Goal: Task Accomplishment & Management: Use online tool/utility

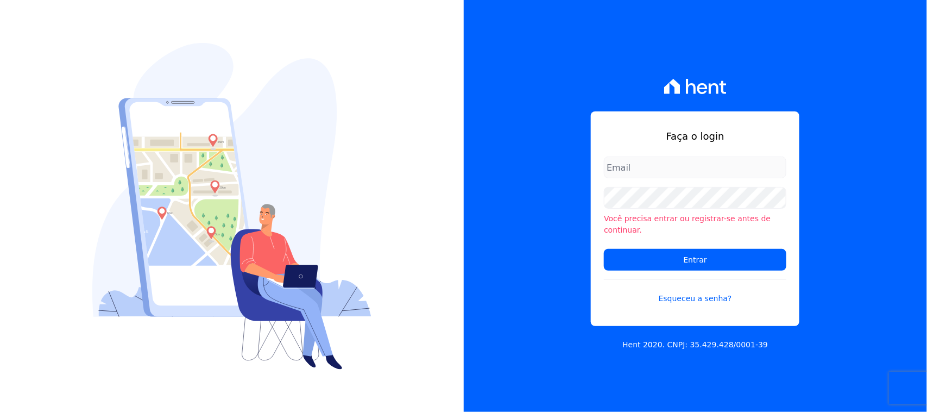
click at [682, 174] on input "email" at bounding box center [695, 167] width 182 height 22
type input "[EMAIL_ADDRESS][DOMAIN_NAME]"
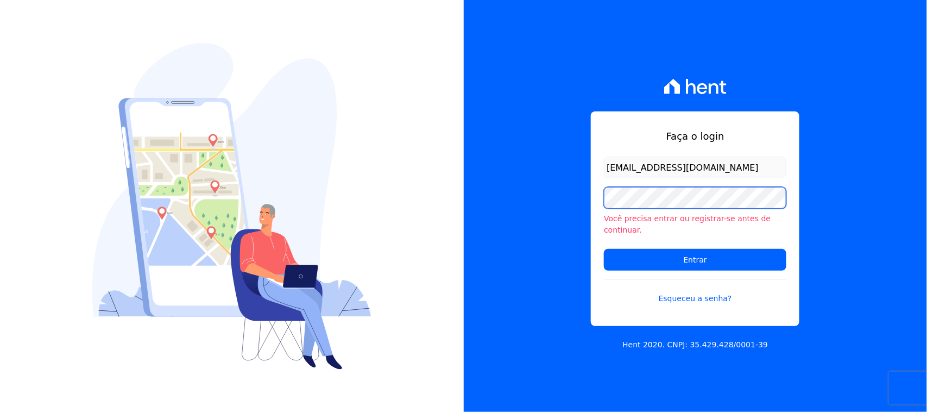
click at [604, 249] on input "Entrar" at bounding box center [695, 260] width 182 height 22
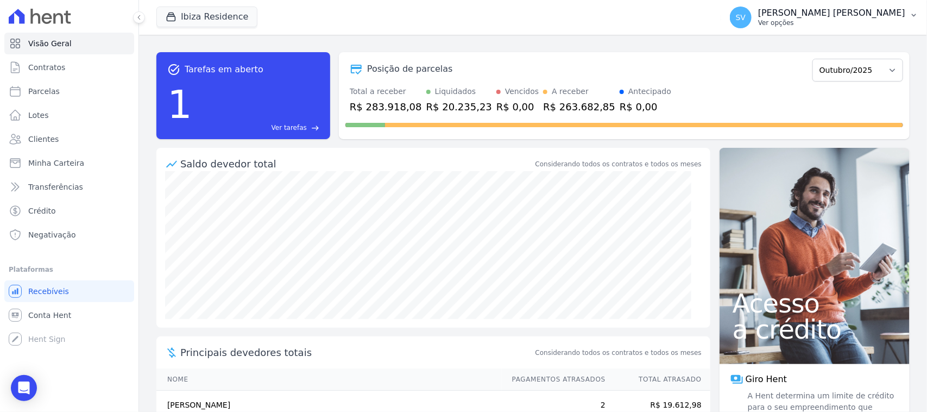
click at [857, 5] on button "SV SHIRLEY VANESSA SOUSA ALVES Ver opções" at bounding box center [824, 17] width 206 height 30
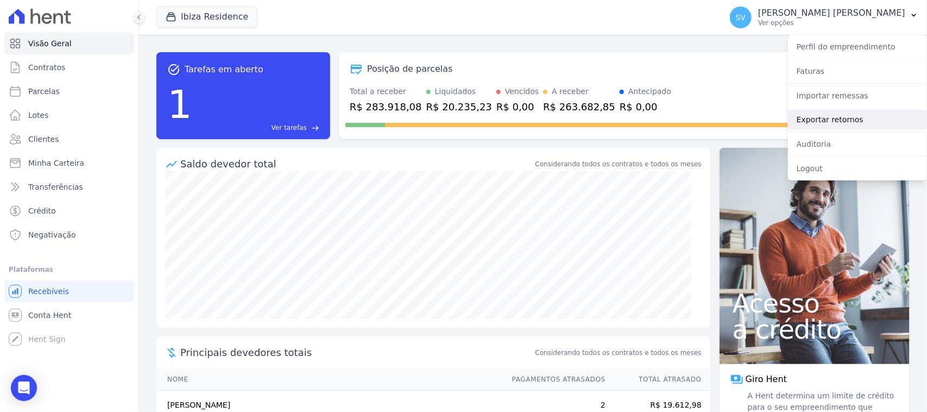
click at [854, 126] on link "Exportar retornos" at bounding box center [857, 120] width 139 height 20
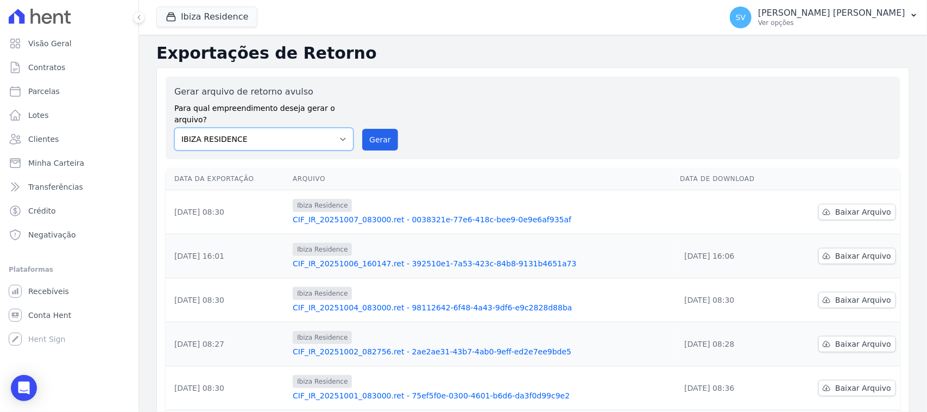
click at [318, 134] on select "BAHAMAS EAST VILLAGE COMPLEXO RESIDENCIAL CUIABÁ 300 - JOÃO DE BARRO IBIZA RESI…" at bounding box center [263, 139] width 179 height 23
select select "a999329b-d322-46c5-b2df-9163b092fb9b"
click at [174, 128] on select "BAHAMAS EAST VILLAGE COMPLEXO RESIDENCIAL CUIABÁ 300 - JOÃO DE BARRO IBIZA RESI…" at bounding box center [263, 139] width 179 height 23
click at [368, 134] on button "Gerar" at bounding box center [380, 140] width 36 height 22
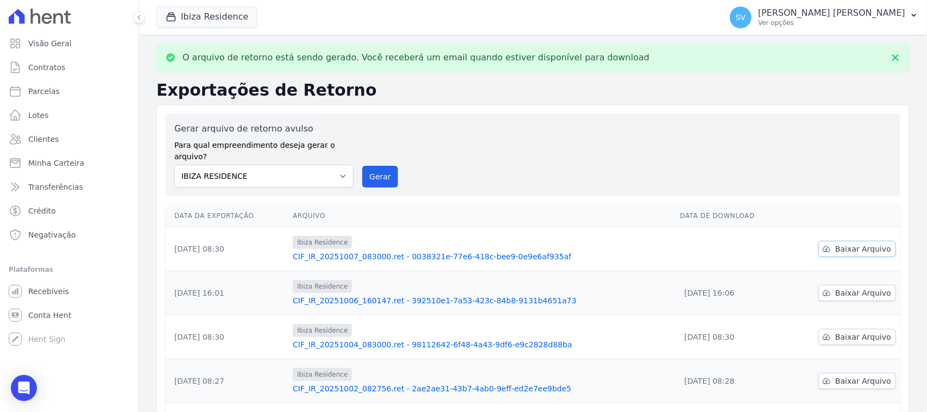
click at [872, 243] on span "Baixar Arquivo" at bounding box center [863, 248] width 56 height 11
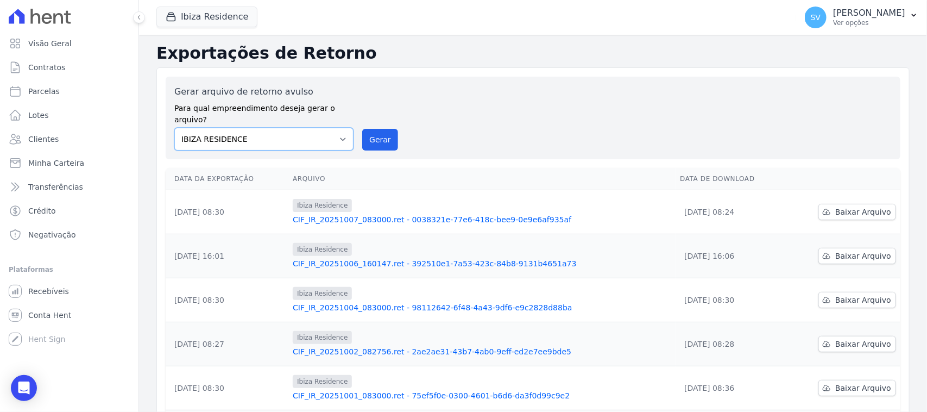
click at [294, 128] on select "[GEOGRAPHIC_DATA] COMPLEXO RESIDENCIAL [GEOGRAPHIC_DATA] 300 - [PERSON_NAME][GE…" at bounding box center [263, 139] width 179 height 23
select select "4da9ed21-cc8e-4588-a6ed-caad911ee607"
click at [174, 128] on select "[GEOGRAPHIC_DATA] COMPLEXO RESIDENCIAL [GEOGRAPHIC_DATA] 300 - [PERSON_NAME][GE…" at bounding box center [263, 139] width 179 height 23
click at [376, 131] on button "Gerar" at bounding box center [380, 140] width 36 height 22
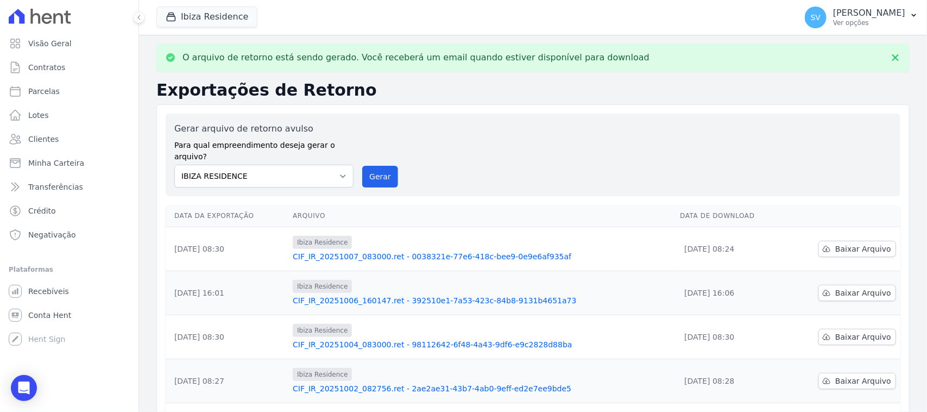
click at [351, 180] on div "Gerar arquivo de retorno avulso Para qual empreendimento deseja gerar o arquivo…" at bounding box center [533, 154] width 735 height 83
click at [238, 172] on select "BAHAMAS EAST VILLAGE COMPLEXO RESIDENCIAL CUIABÁ 300 - JOÃO DE BARRO IBIZA RESI…" at bounding box center [263, 176] width 179 height 23
click at [174, 165] on select "BAHAMAS EAST VILLAGE COMPLEXO RESIDENCIAL CUIABÁ 300 - JOÃO DE BARRO IBIZA RESI…" at bounding box center [263, 176] width 179 height 23
drag, startPoint x: 275, startPoint y: 148, endPoint x: 285, endPoint y: 169, distance: 23.3
click at [275, 150] on label "Para qual empreendimento deseja gerar o arquivo?" at bounding box center [263, 148] width 179 height 27
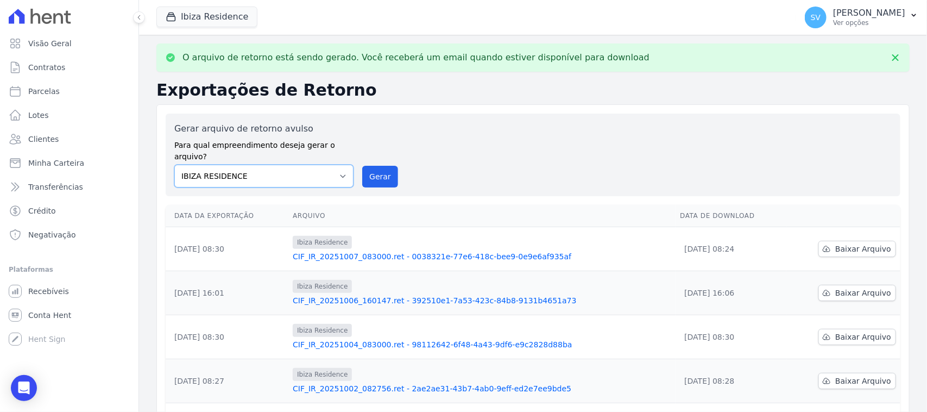
click at [281, 166] on select "BAHAMAS EAST VILLAGE COMPLEXO RESIDENCIAL CUIABÁ 300 - JOÃO DE BARRO IBIZA RESI…" at bounding box center [263, 176] width 179 height 23
select select "a999329b-d322-46c5-b2df-9163b092fb9b"
click at [174, 165] on select "BAHAMAS EAST VILLAGE COMPLEXO RESIDENCIAL CUIABÁ 300 - JOÃO DE BARRO IBIZA RESI…" at bounding box center [263, 176] width 179 height 23
drag, startPoint x: 378, startPoint y: 174, endPoint x: 510, endPoint y: 106, distance: 148.9
click at [376, 174] on button "Gerar" at bounding box center [380, 177] width 36 height 22
